Goal: Task Accomplishment & Management: Complete application form

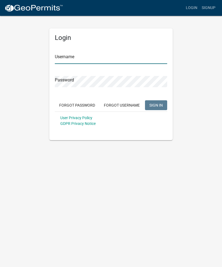
click at [85, 57] on input "Username" at bounding box center [111, 58] width 112 height 11
type input "[EMAIL_ADDRESS][DOMAIN_NAME]"
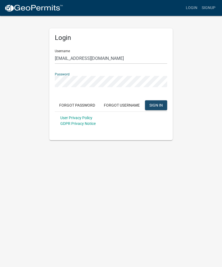
click at [155, 105] on span "SIGN IN" at bounding box center [155, 105] width 13 height 4
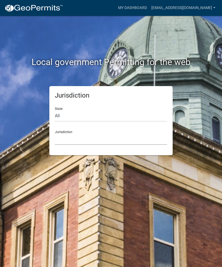
click at [67, 140] on select "Custer County, Colorado Carroll County, Georgia Cook County, Georgia Crawford C…" at bounding box center [111, 139] width 112 height 11
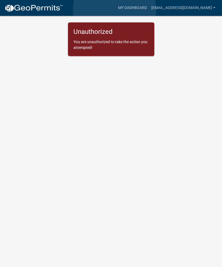
click at [116, 10] on link "My Dashboard" at bounding box center [132, 8] width 33 height 10
